Goal: Information Seeking & Learning: Find specific fact

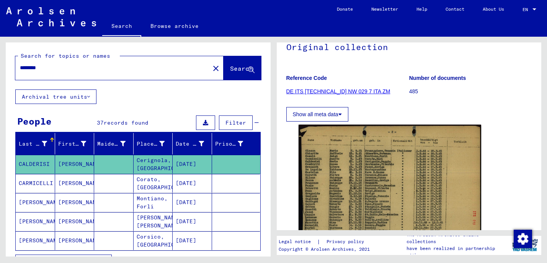
scroll to position [77, 0]
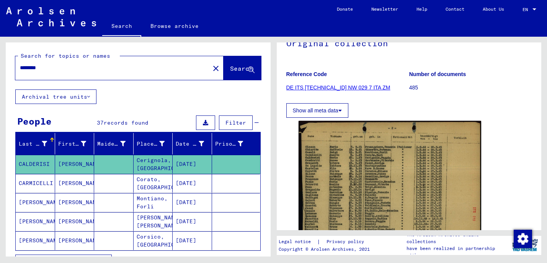
drag, startPoint x: 56, startPoint y: 67, endPoint x: 4, endPoint y: 66, distance: 51.7
click at [4, 66] on div "Search for topics or names ******** close Search Archival tree units People 37 …" at bounding box center [136, 147] width 273 height 220
type input "*"
type input "**********"
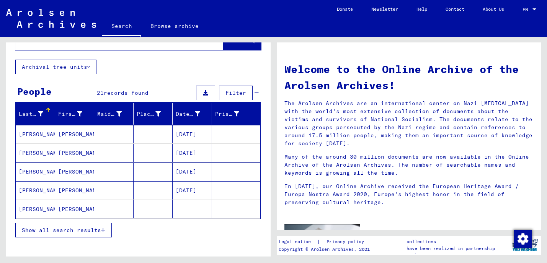
scroll to position [36, 0]
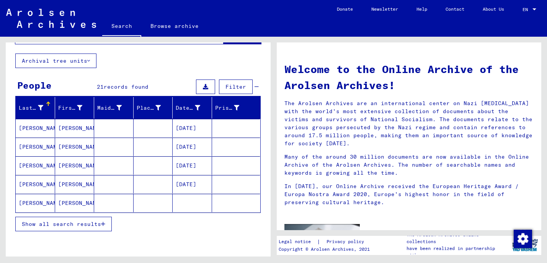
click at [104, 225] on icon "button" at bounding box center [103, 224] width 4 height 5
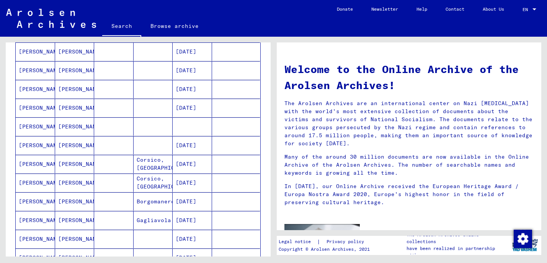
scroll to position [114, 0]
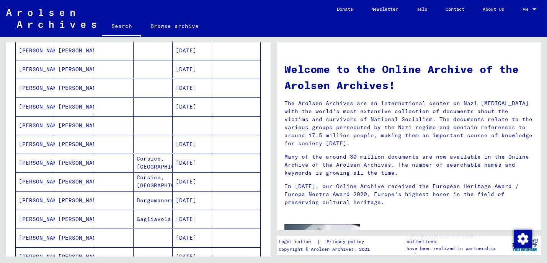
click at [39, 164] on mat-cell "[PERSON_NAME]" at bounding box center [35, 163] width 39 height 18
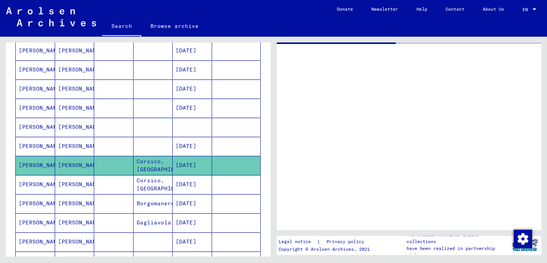
click at [39, 164] on mat-cell "[PERSON_NAME]" at bounding box center [35, 165] width 39 height 19
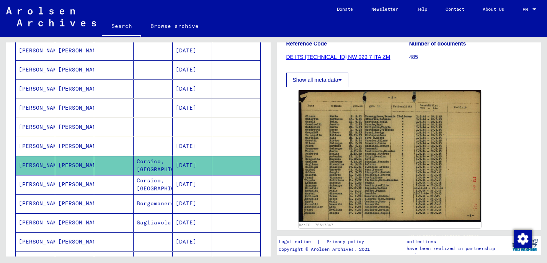
scroll to position [127, 0]
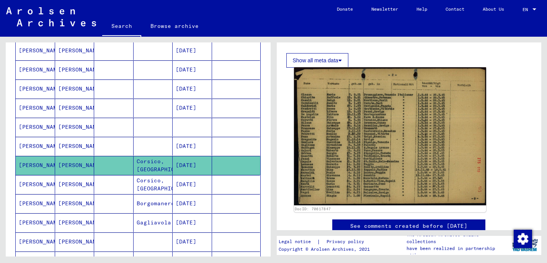
click at [406, 140] on img at bounding box center [390, 136] width 192 height 139
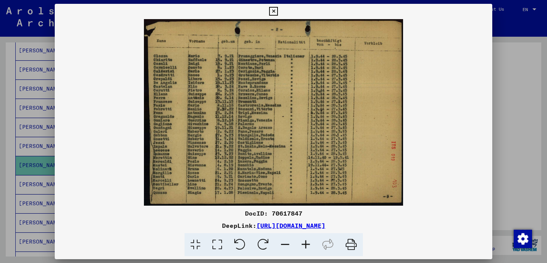
click at [306, 242] on icon at bounding box center [305, 244] width 21 height 23
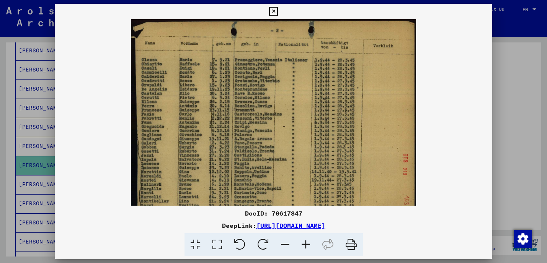
click at [306, 243] on icon at bounding box center [305, 244] width 21 height 23
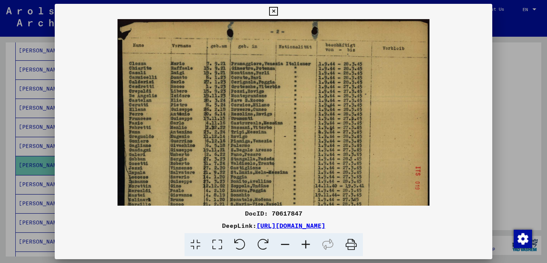
click at [306, 243] on icon at bounding box center [305, 244] width 21 height 23
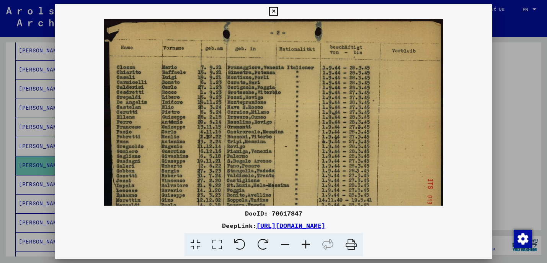
click at [306, 243] on icon at bounding box center [305, 244] width 21 height 23
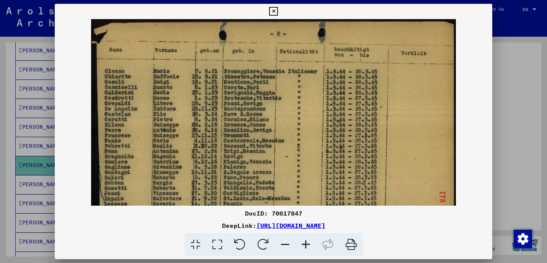
click at [306, 243] on icon at bounding box center [305, 244] width 21 height 23
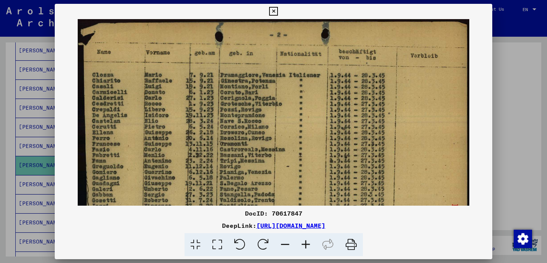
click at [306, 243] on icon at bounding box center [305, 244] width 21 height 23
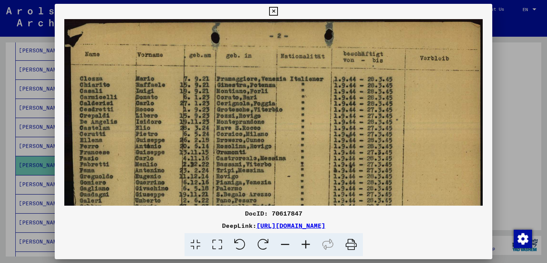
click at [306, 243] on icon at bounding box center [305, 244] width 21 height 23
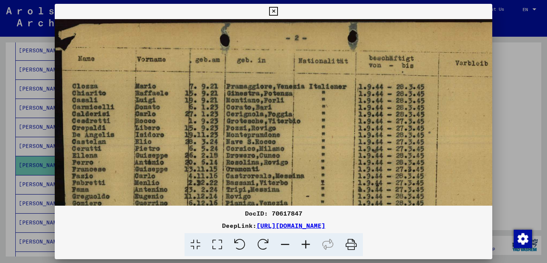
click at [306, 243] on icon at bounding box center [305, 244] width 21 height 23
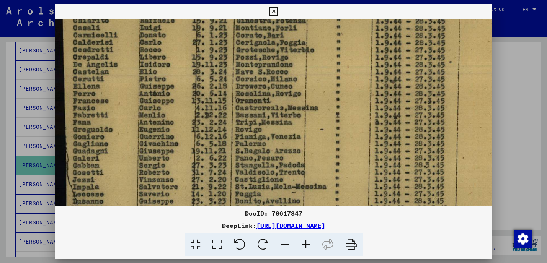
drag, startPoint x: 292, startPoint y: 140, endPoint x: 316, endPoint y: 96, distance: 50.3
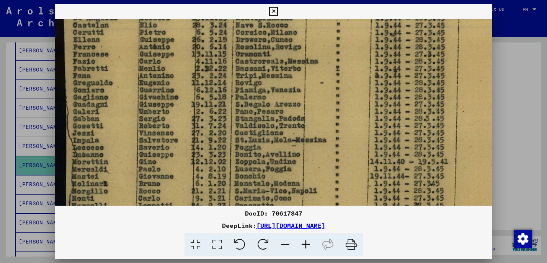
drag, startPoint x: 321, startPoint y: 116, endPoint x: 331, endPoint y: 72, distance: 45.9
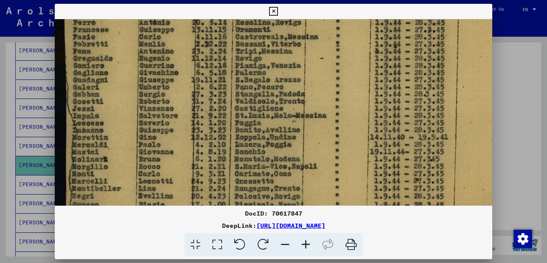
scroll to position [150, 0]
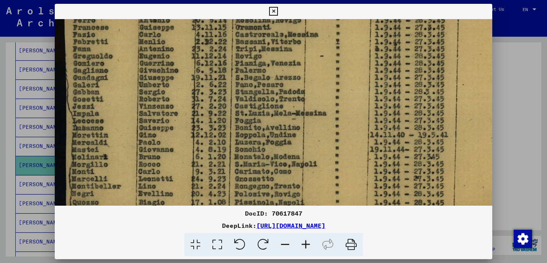
drag, startPoint x: 308, startPoint y: 135, endPoint x: 310, endPoint y: 128, distance: 7.3
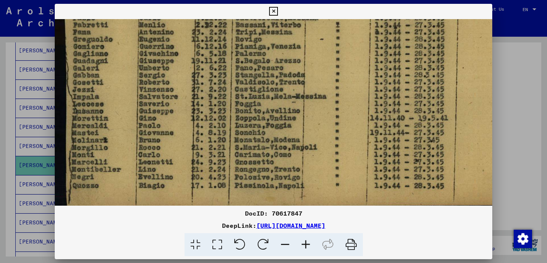
scroll to position [172, 0]
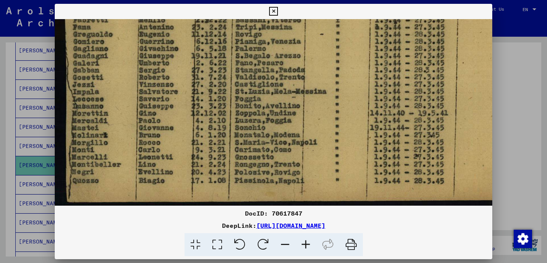
drag, startPoint x: 333, startPoint y: 152, endPoint x: 334, endPoint y: 121, distance: 31.0
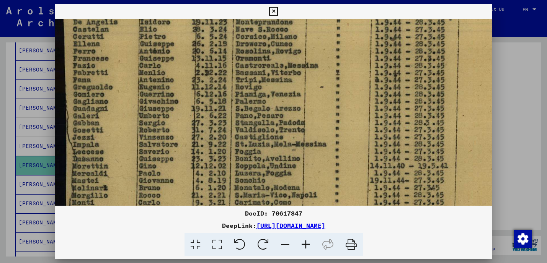
scroll to position [113, 0]
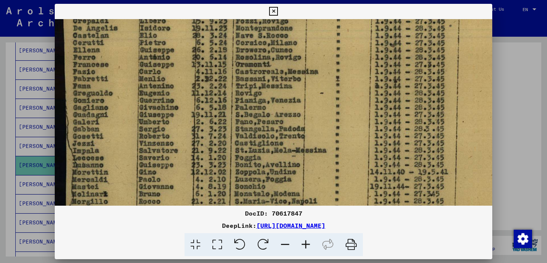
drag, startPoint x: 242, startPoint y: 63, endPoint x: 246, endPoint y: 122, distance: 59.0
drag, startPoint x: 486, startPoint y: 11, endPoint x: 480, endPoint y: 13, distance: 7.0
click at [278, 11] on icon at bounding box center [273, 11] width 9 height 9
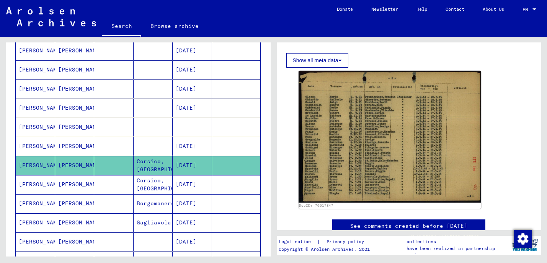
click at [36, 186] on mat-cell "[PERSON_NAME]" at bounding box center [35, 184] width 39 height 19
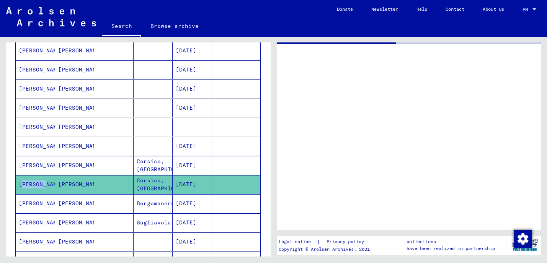
click at [36, 186] on mat-cell "[PERSON_NAME]" at bounding box center [35, 184] width 39 height 19
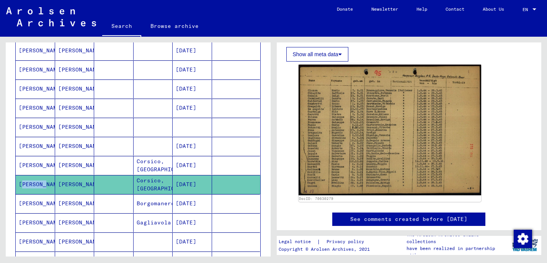
scroll to position [135, 0]
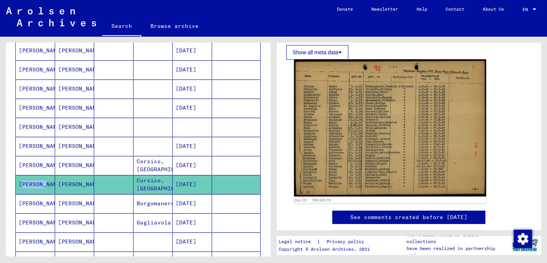
click at [389, 152] on img at bounding box center [390, 127] width 192 height 137
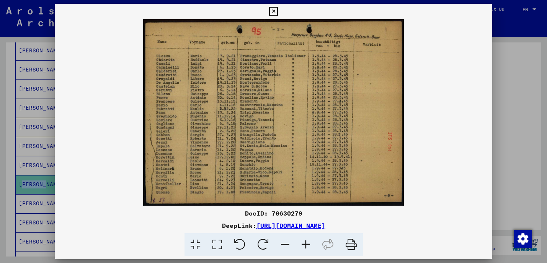
click at [389, 152] on img at bounding box center [273, 112] width 437 height 187
click at [307, 243] on icon at bounding box center [305, 244] width 21 height 23
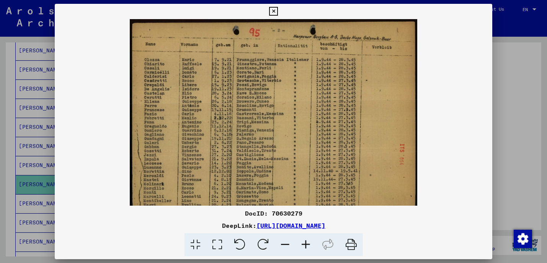
click at [307, 243] on icon at bounding box center [305, 244] width 21 height 23
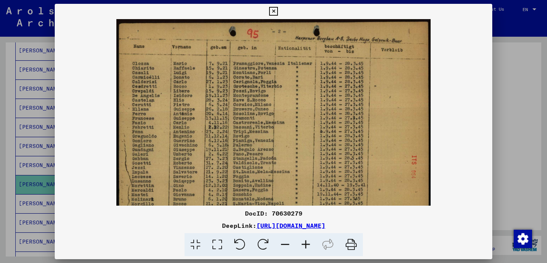
click at [307, 243] on icon at bounding box center [305, 244] width 21 height 23
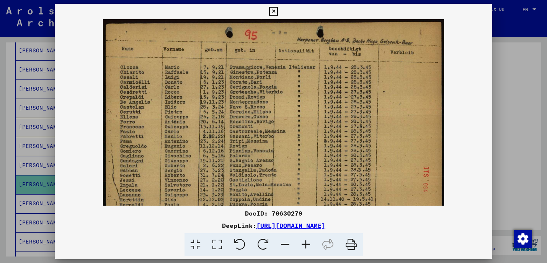
click at [307, 243] on icon at bounding box center [305, 244] width 21 height 23
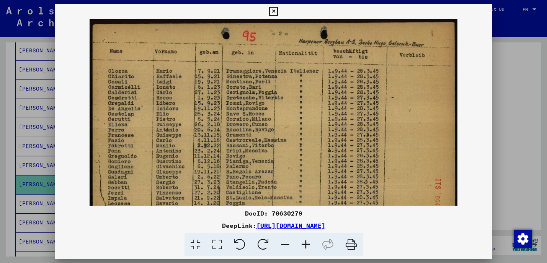
click at [307, 243] on icon at bounding box center [305, 244] width 21 height 23
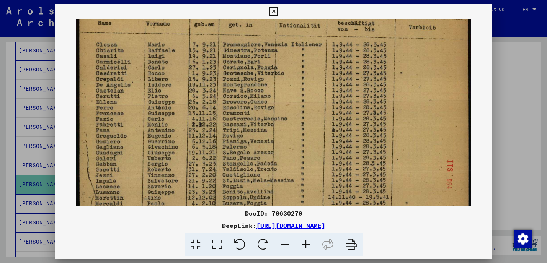
drag, startPoint x: 201, startPoint y: 161, endPoint x: 206, endPoint y: 132, distance: 29.5
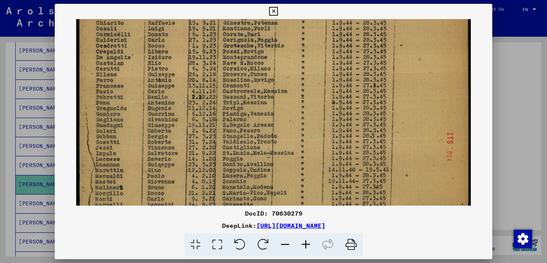
scroll to position [59, 0]
drag, startPoint x: 224, startPoint y: 137, endPoint x: 224, endPoint y: 128, distance: 9.6
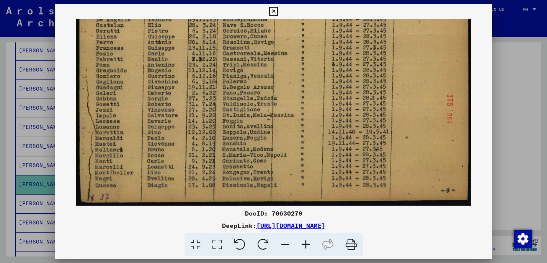
scroll to position [96, 0]
drag, startPoint x: 244, startPoint y: 151, endPoint x: 251, endPoint y: 108, distance: 43.5
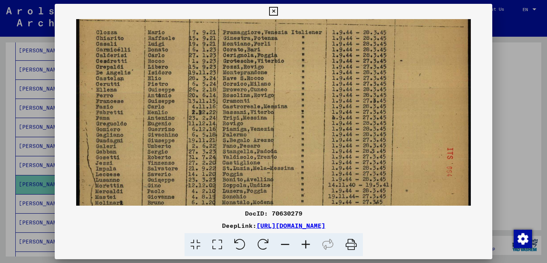
scroll to position [42, 0]
drag, startPoint x: 265, startPoint y: 54, endPoint x: 265, endPoint y: 107, distance: 53.2
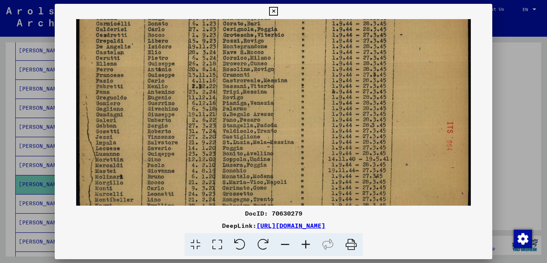
scroll to position [72, 0]
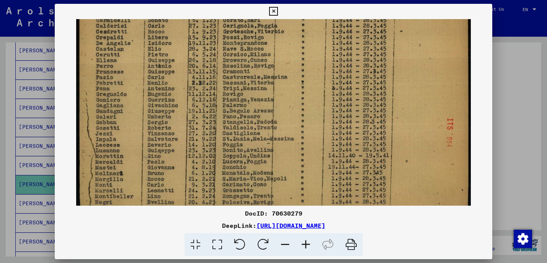
drag, startPoint x: 254, startPoint y: 134, endPoint x: 255, endPoint y: 105, distance: 29.1
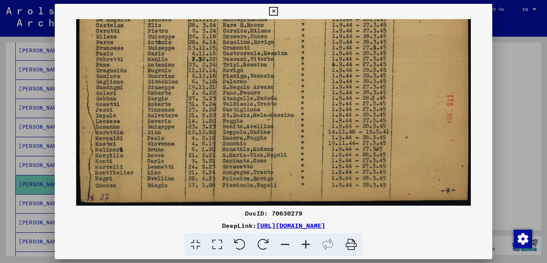
scroll to position [96, 0]
drag, startPoint x: 254, startPoint y: 139, endPoint x: 259, endPoint y: 105, distance: 34.4
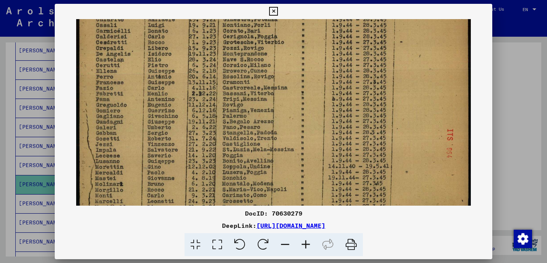
drag, startPoint x: 276, startPoint y: 64, endPoint x: 278, endPoint y: 96, distance: 32.6
click at [278, 10] on icon at bounding box center [273, 11] width 9 height 9
